Goal: Find specific page/section: Find specific page/section

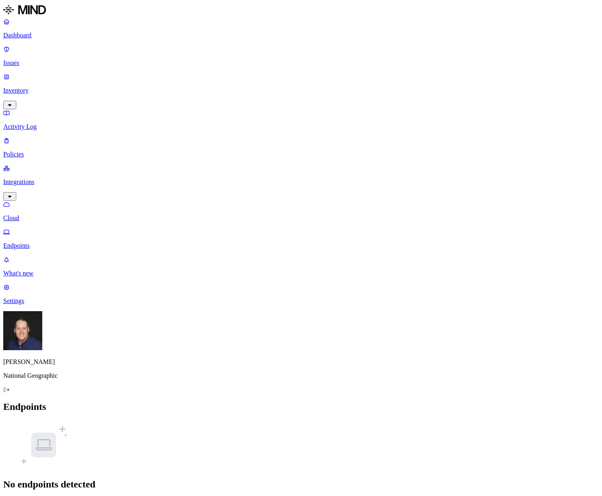
click at [24, 38] on p "Dashboard" at bounding box center [301, 35] width 596 height 7
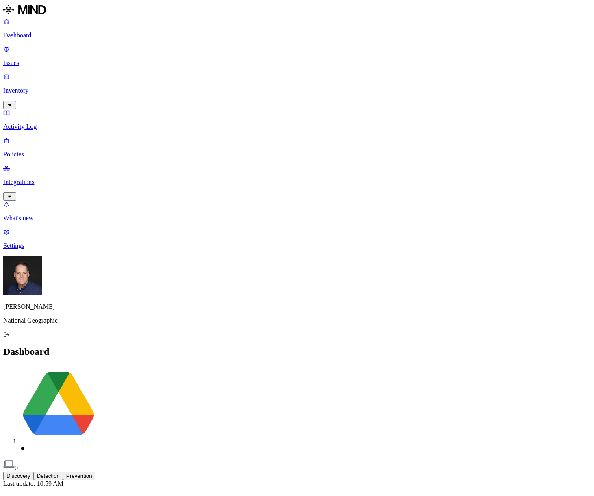
click at [35, 87] on p "Inventory" at bounding box center [297, 90] width 588 height 7
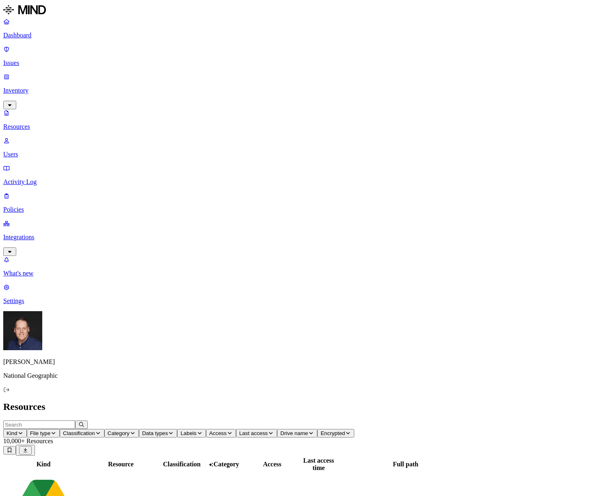
click at [30, 151] on p "Users" at bounding box center [297, 154] width 588 height 7
